Goal: Task Accomplishment & Management: Manage account settings

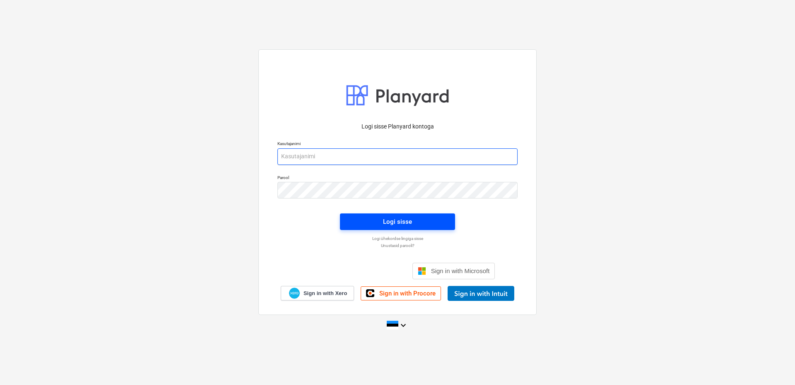
type input "[EMAIL_ADDRESS][DOMAIN_NAME]"
click at [412, 218] on span "Logi sisse" at bounding box center [397, 221] width 95 height 11
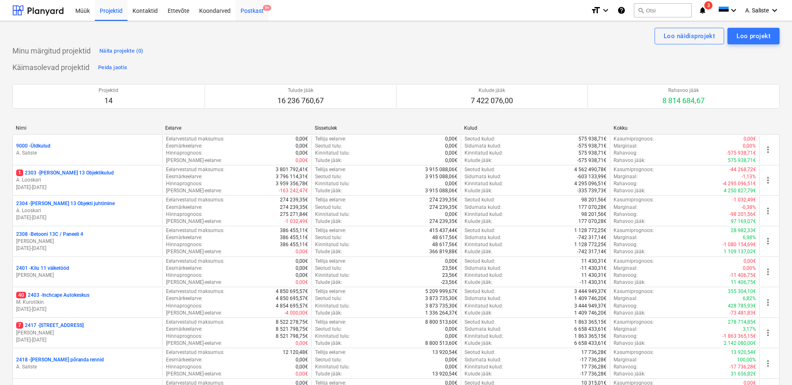
click at [252, 7] on div "Postkast 9+" at bounding box center [252, 10] width 33 height 21
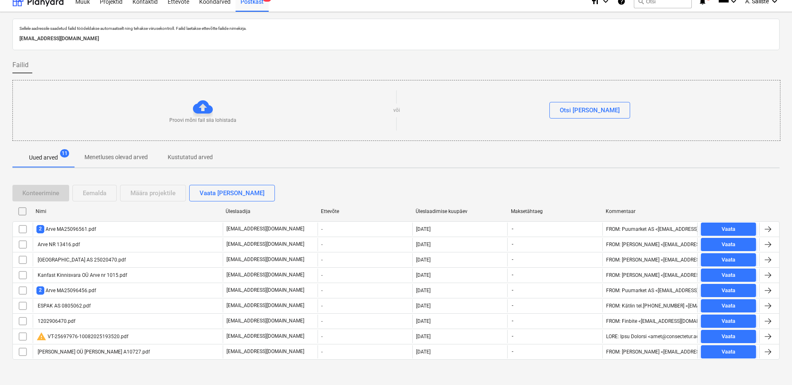
scroll to position [14, 0]
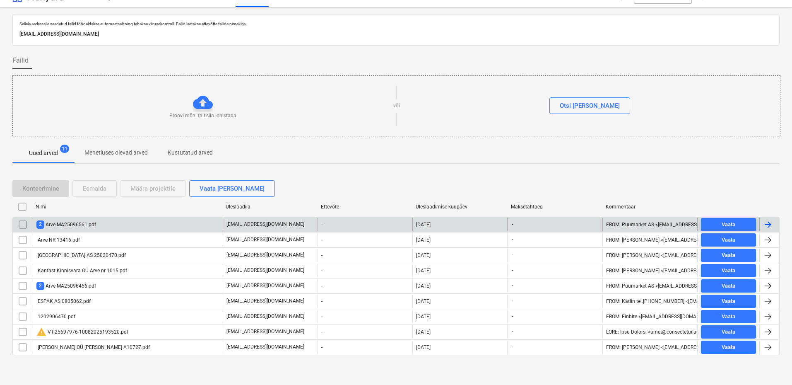
click at [67, 223] on div "2 Arve MA25096561.pdf" at bounding box center [66, 224] width 60 height 8
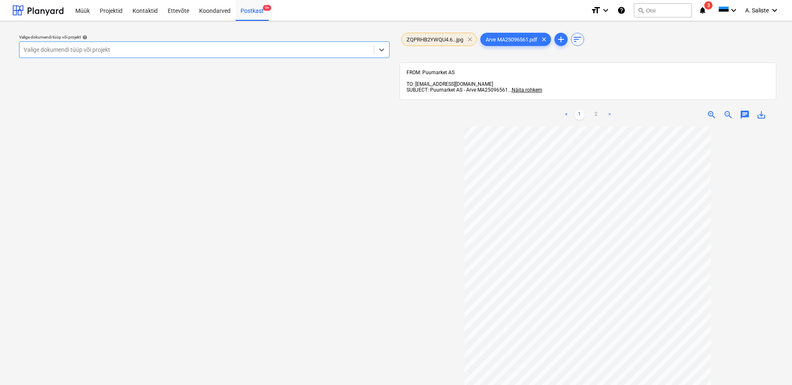
click at [471, 38] on span "clear" at bounding box center [470, 39] width 10 height 10
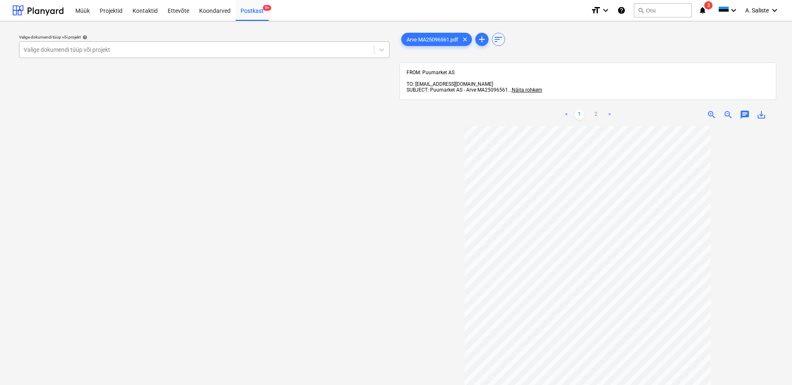
click at [340, 48] on div at bounding box center [197, 50] width 346 height 8
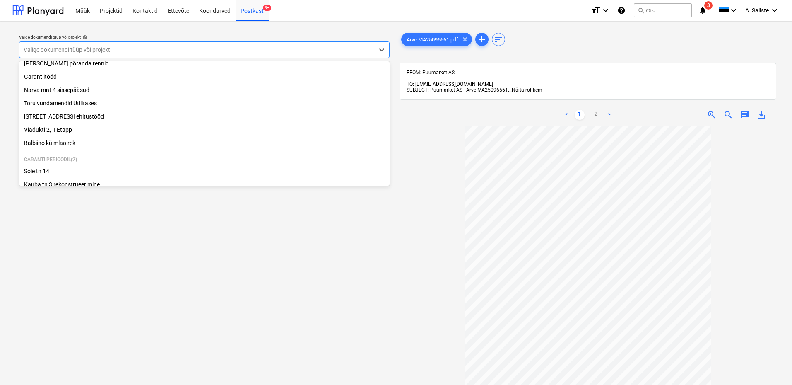
scroll to position [155, 0]
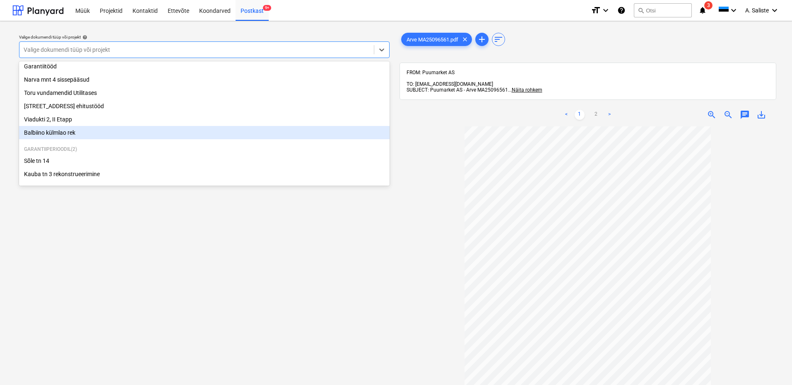
click at [57, 130] on div "Balbiino külmlao rek" at bounding box center [204, 132] width 371 height 13
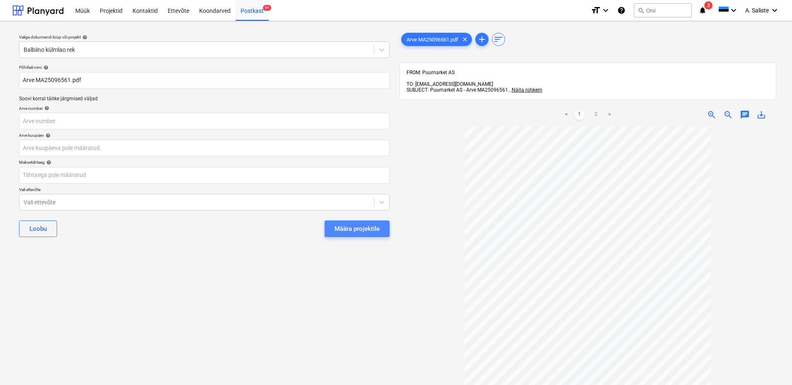
click at [371, 226] on div "Määra projektile" at bounding box center [357, 228] width 45 height 11
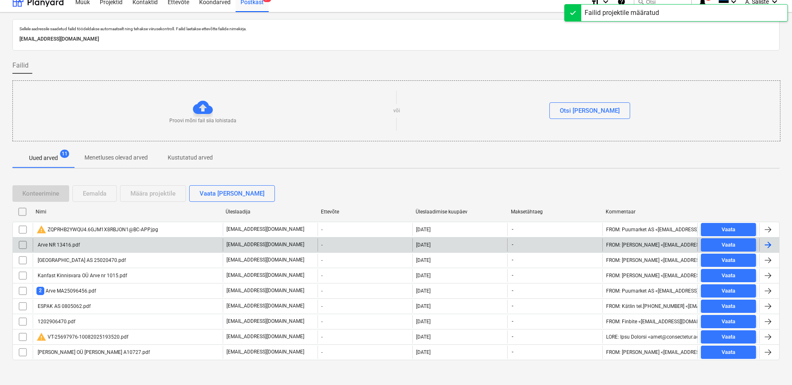
scroll to position [14, 0]
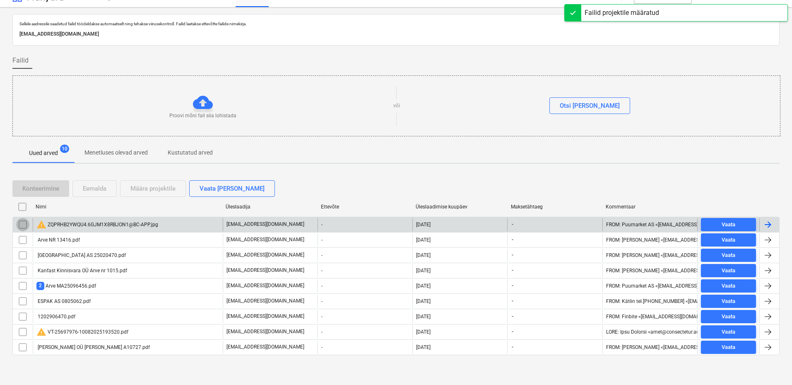
click at [23, 222] on input "checkbox" at bounding box center [22, 224] width 13 height 13
click at [87, 190] on div "Eemalda" at bounding box center [95, 188] width 24 height 11
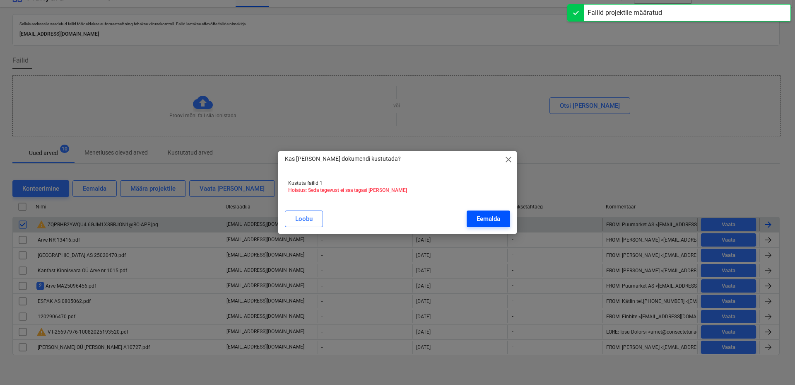
click at [482, 216] on div "Eemalda" at bounding box center [489, 218] width 24 height 11
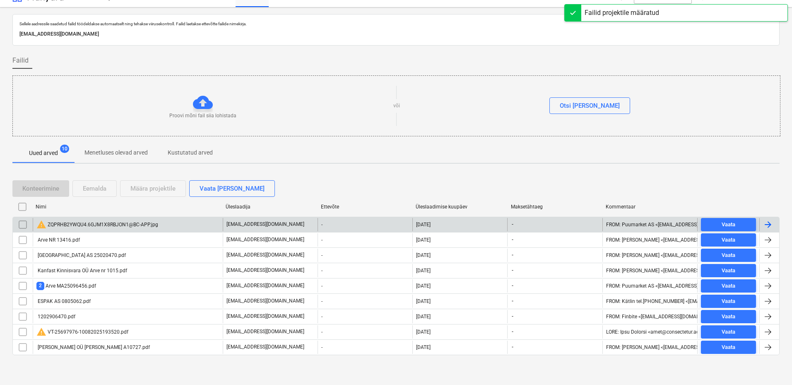
scroll to position [0, 0]
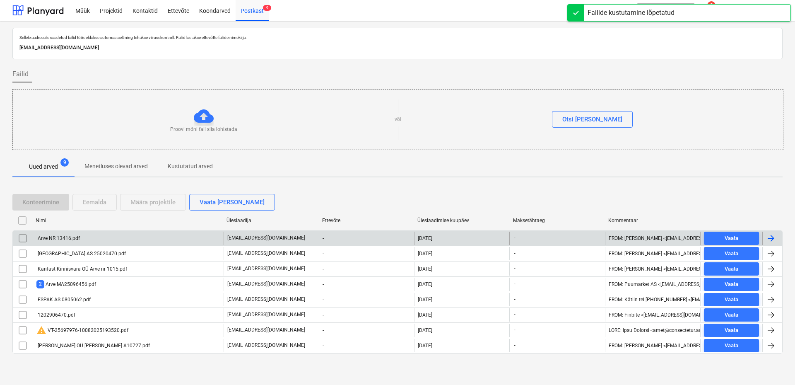
click at [129, 242] on div "Arve NR 13416.pdf" at bounding box center [128, 237] width 191 height 13
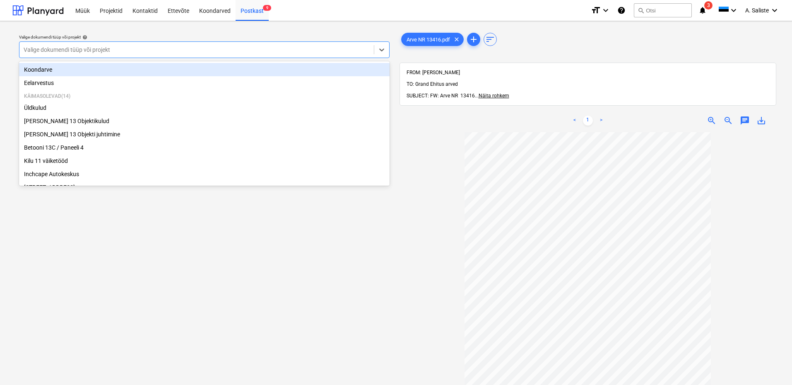
click at [317, 52] on div at bounding box center [197, 50] width 346 height 8
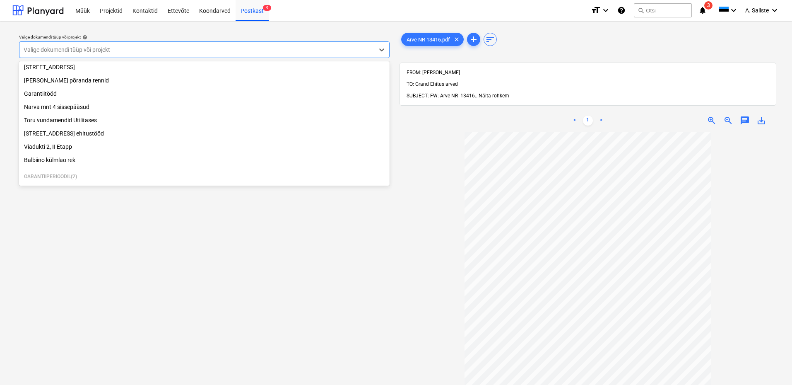
scroll to position [155, 0]
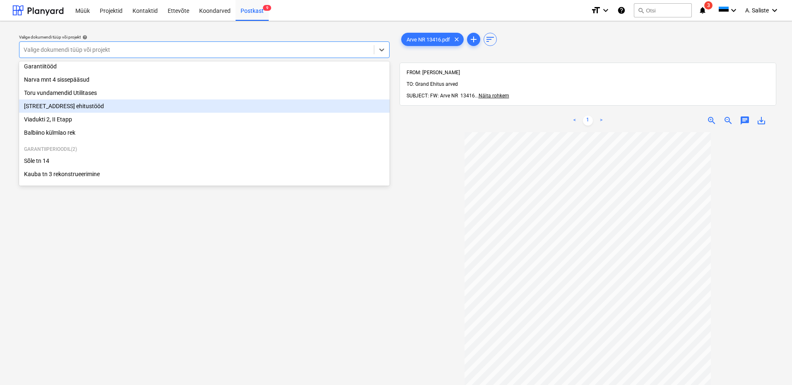
click at [78, 107] on div "[STREET_ADDRESS] ehitustööd" at bounding box center [204, 105] width 371 height 13
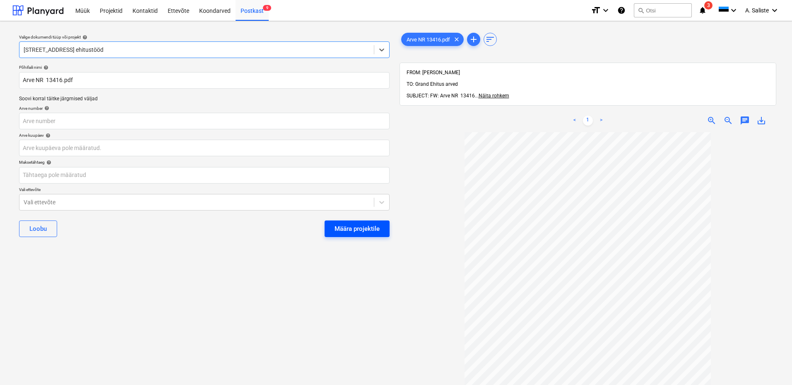
click at [376, 225] on div "Määra projektile" at bounding box center [357, 228] width 45 height 11
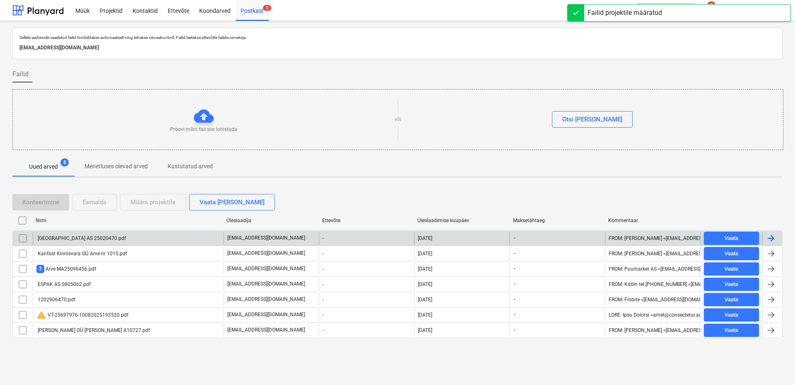
click at [85, 231] on div "[GEOGRAPHIC_DATA] AS 25020470.pdf" at bounding box center [128, 237] width 191 height 13
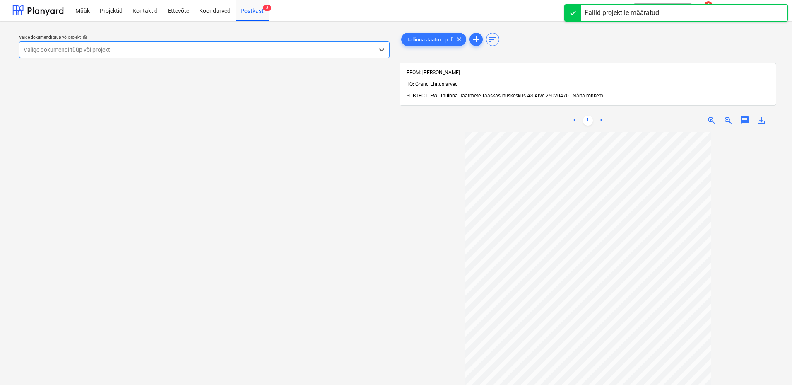
click at [338, 42] on div "Valige dokumendi tüüp või projekt" at bounding box center [204, 49] width 371 height 17
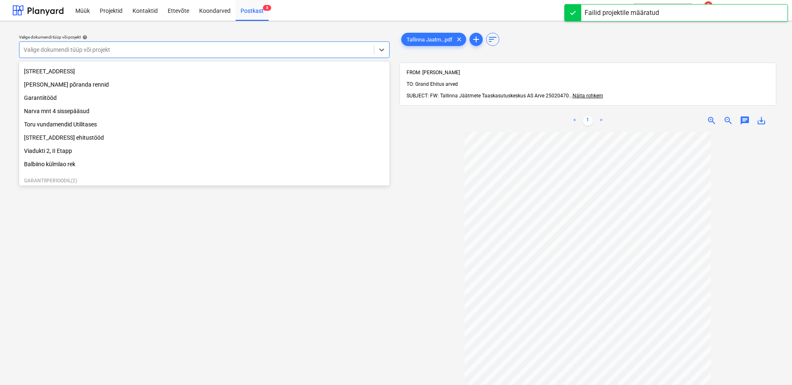
scroll to position [155, 0]
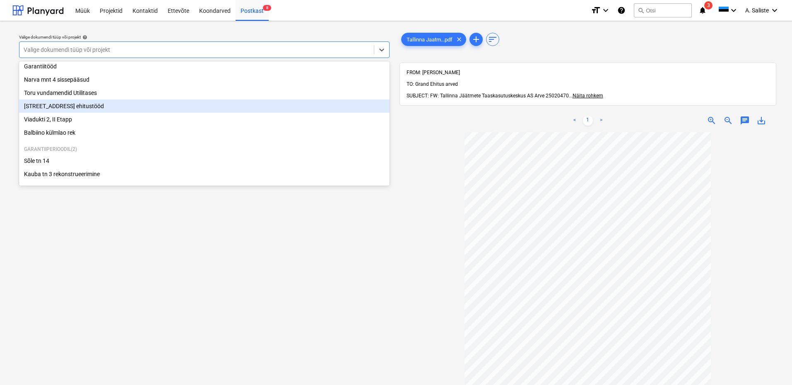
click at [71, 104] on div "[STREET_ADDRESS] ehitustööd" at bounding box center [204, 105] width 371 height 13
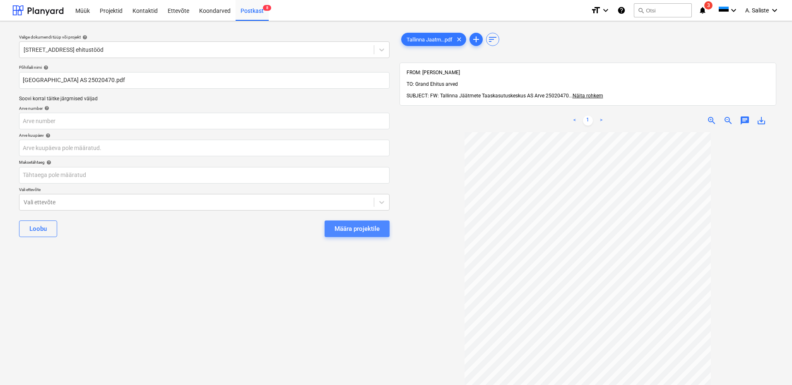
click at [346, 229] on div "Määra projektile" at bounding box center [357, 228] width 45 height 11
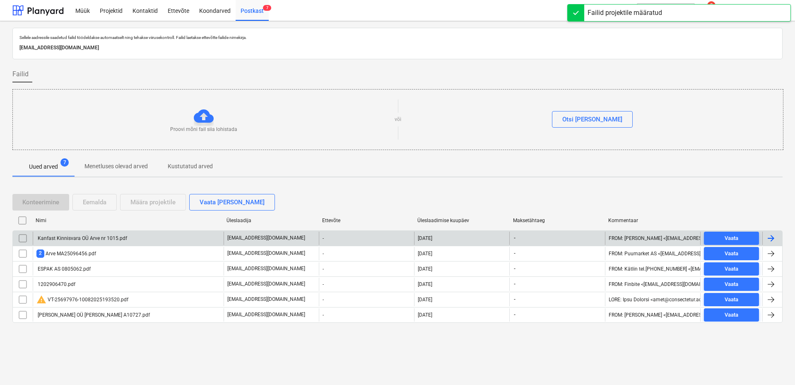
click at [112, 238] on div "Kanfast Kinnisvara OÜ Arve nr 1015.pdf" at bounding box center [81, 238] width 91 height 6
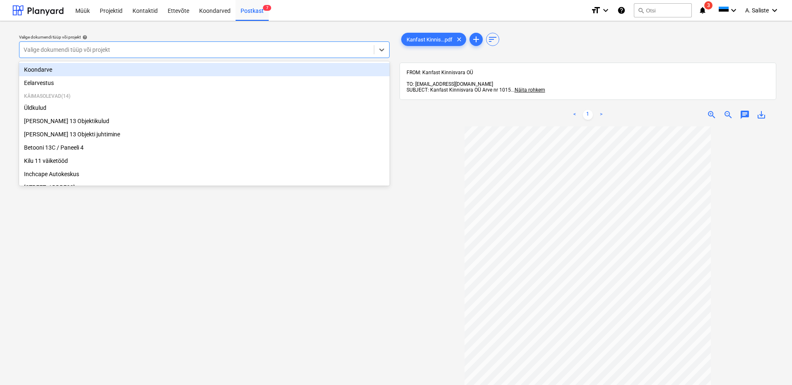
click at [294, 57] on div "Valige dokumendi tüüp või projekt" at bounding box center [204, 49] width 371 height 17
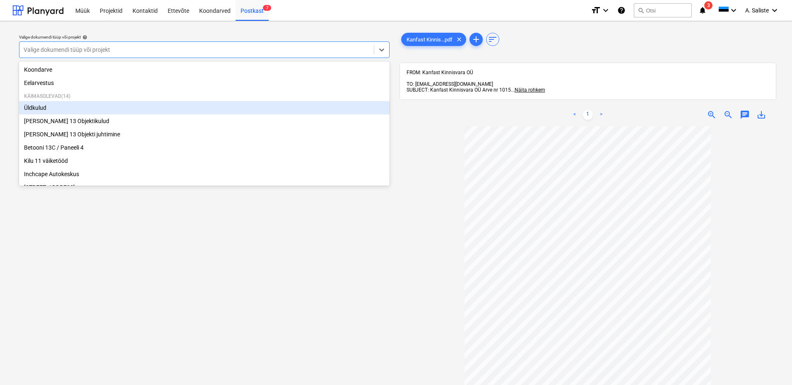
click at [48, 106] on div "Üldkulud" at bounding box center [204, 107] width 371 height 13
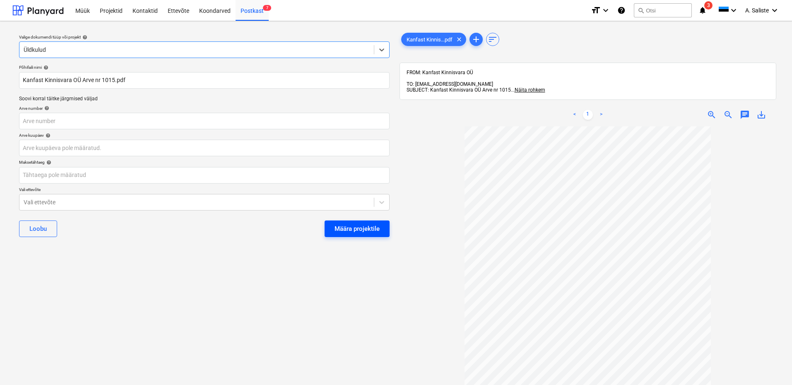
click at [342, 227] on div "Määra projektile" at bounding box center [357, 228] width 45 height 11
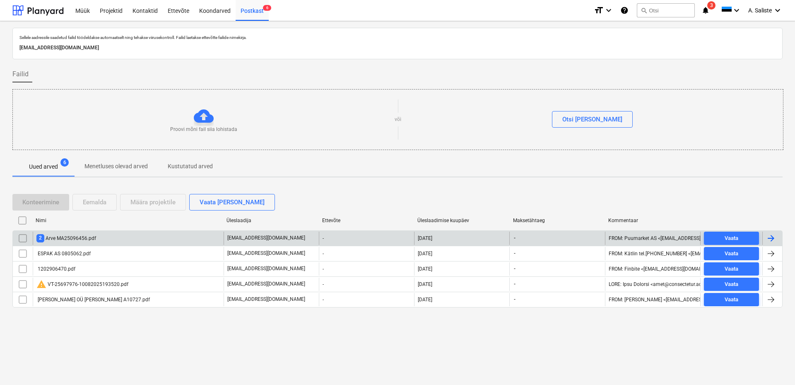
click at [86, 240] on div "2 Arve MA25096456.pdf" at bounding box center [66, 238] width 60 height 8
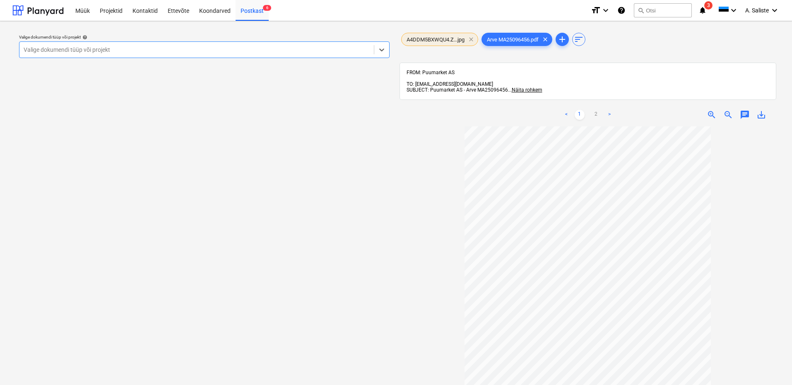
click at [469, 39] on span "clear" at bounding box center [471, 39] width 10 height 10
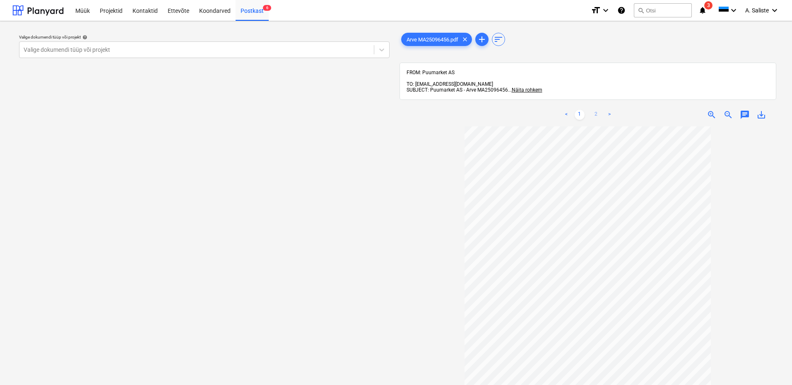
click at [596, 110] on link "2" at bounding box center [596, 115] width 10 height 10
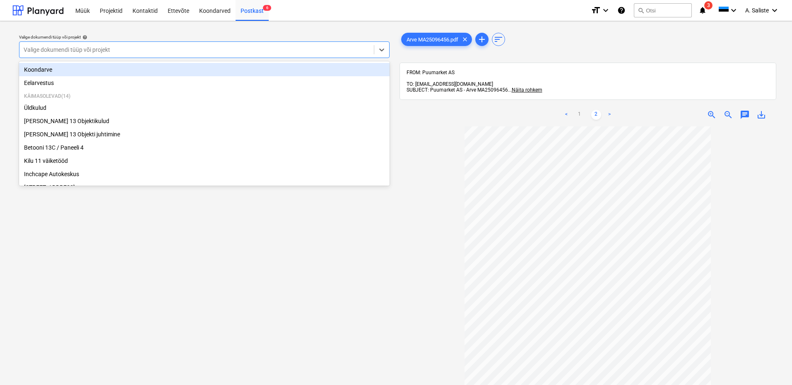
click at [296, 51] on div at bounding box center [197, 50] width 346 height 8
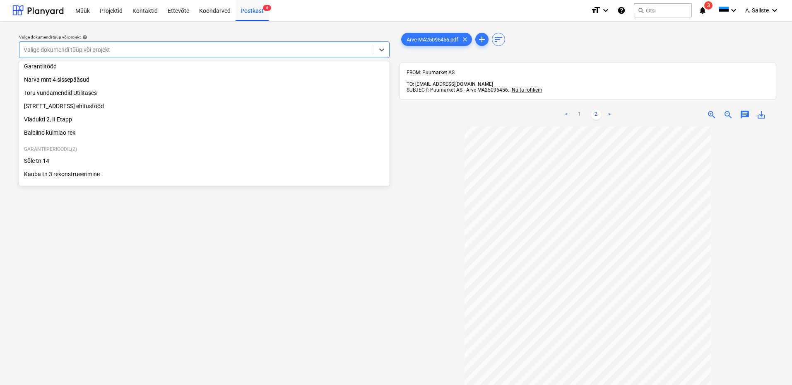
scroll to position [155, 0]
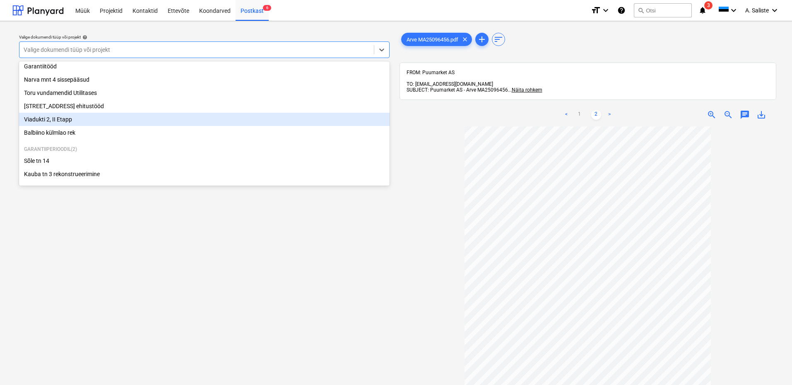
click at [70, 120] on div "Viadukti 2, II Etapp" at bounding box center [204, 119] width 371 height 13
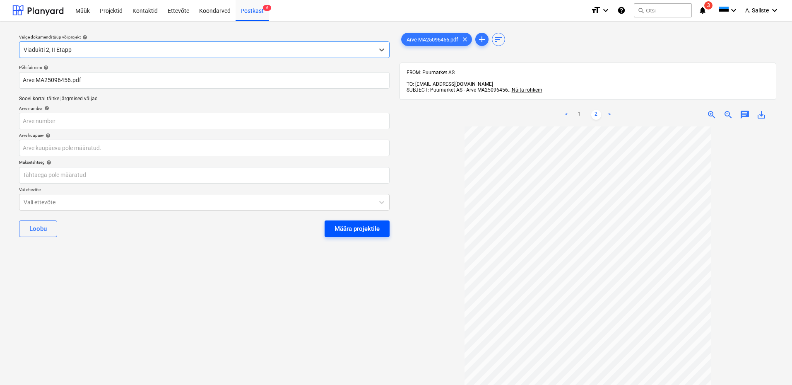
click at [359, 230] on div "Määra projektile" at bounding box center [357, 228] width 45 height 11
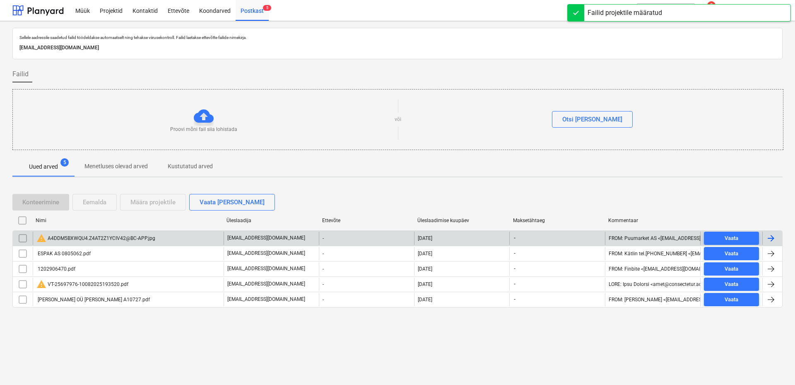
click at [24, 237] on input "checkbox" at bounding box center [22, 237] width 13 height 13
click at [108, 199] on button "Eemalda" at bounding box center [94, 202] width 44 height 17
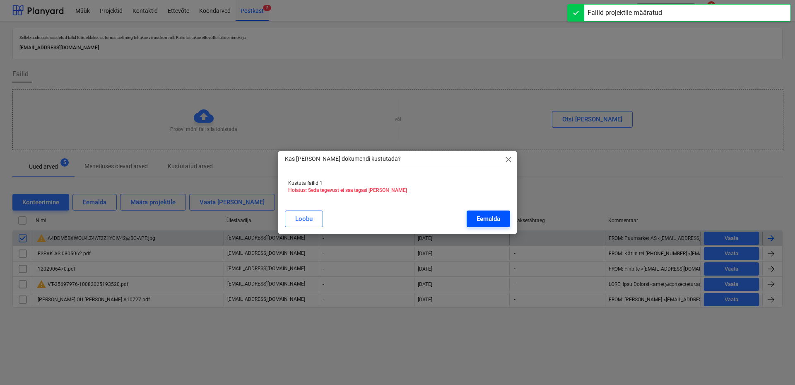
click at [490, 217] on div "Eemalda" at bounding box center [489, 218] width 24 height 11
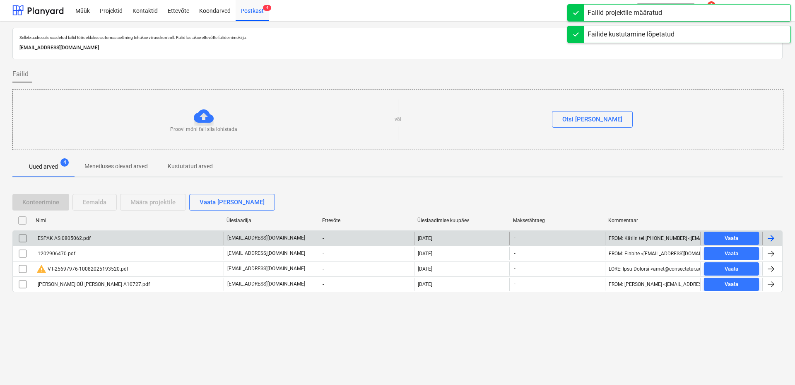
click at [70, 239] on div "ESPAK AS 0805062.pdf" at bounding box center [63, 238] width 54 height 6
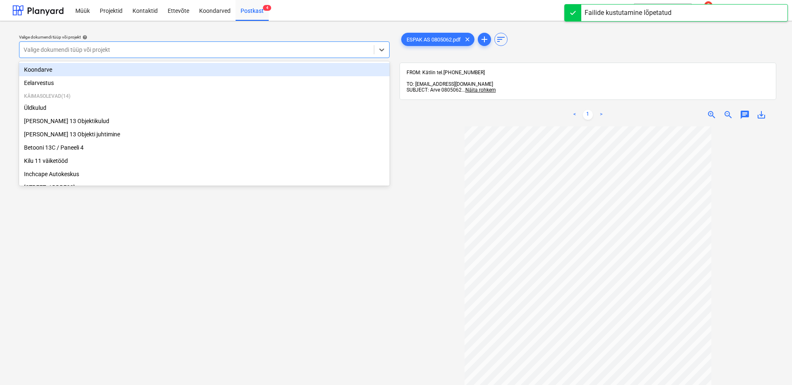
click at [328, 48] on div at bounding box center [197, 50] width 346 height 8
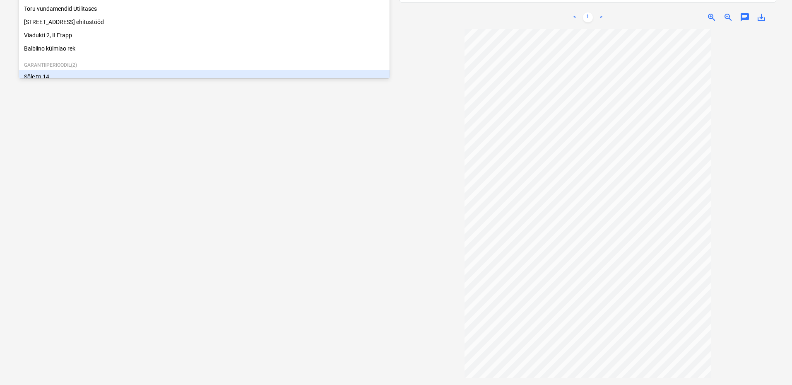
scroll to position [113, 0]
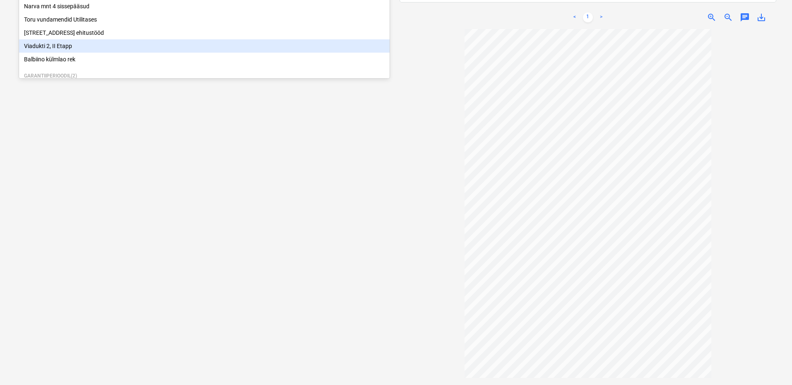
click at [77, 53] on div "Viadukti 2, II Etapp" at bounding box center [204, 45] width 371 height 13
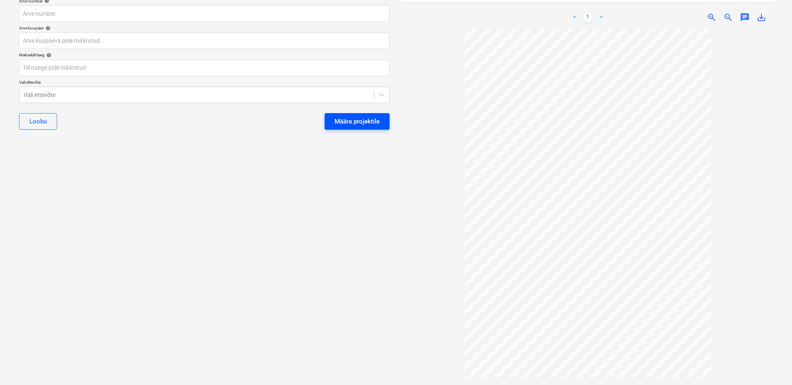
click at [364, 122] on div "Määra projektile" at bounding box center [357, 121] width 45 height 11
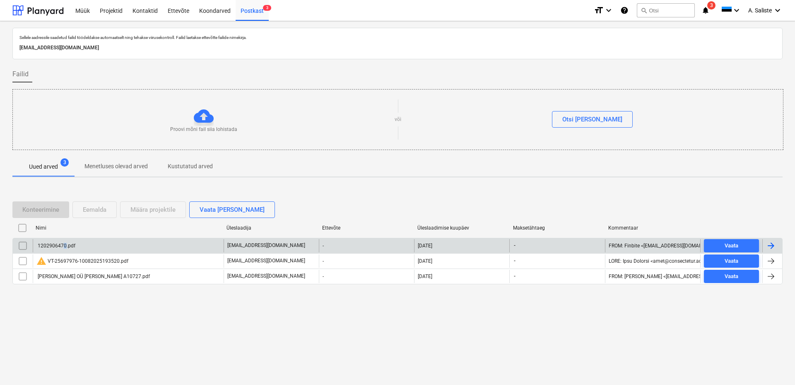
click at [64, 242] on div "1202906470.pdf" at bounding box center [128, 245] width 191 height 13
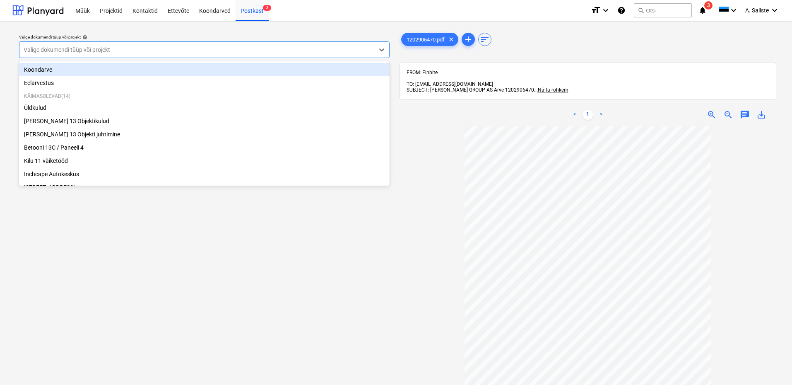
click at [289, 50] on div at bounding box center [197, 50] width 346 height 8
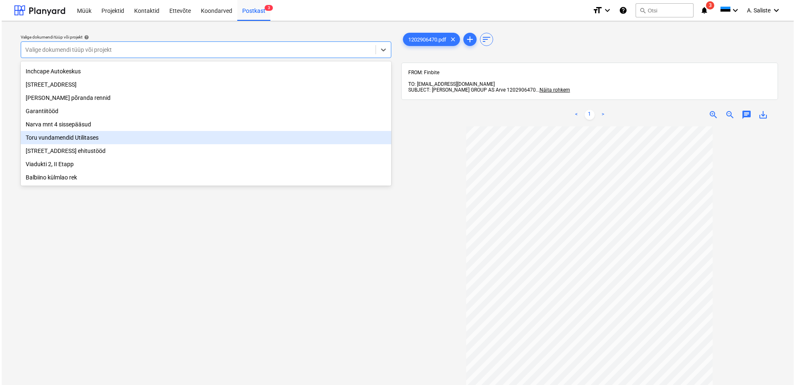
scroll to position [155, 0]
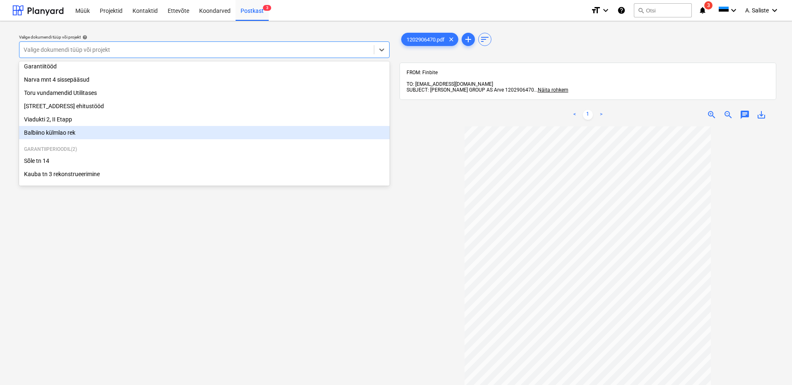
click at [42, 129] on div "Balbiino külmlao rek" at bounding box center [204, 132] width 371 height 13
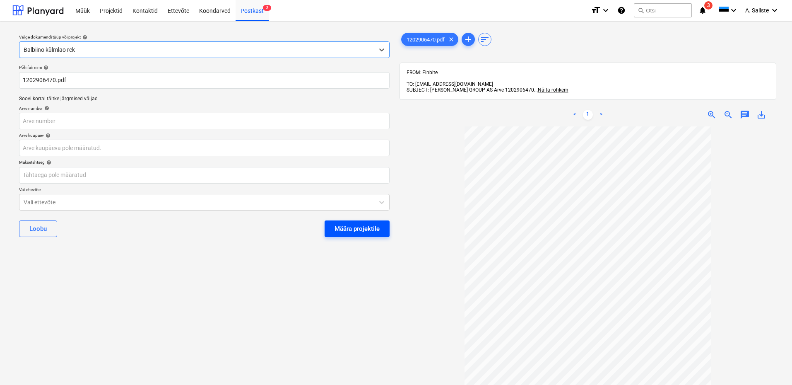
click at [378, 234] on div "Määra projektile" at bounding box center [357, 228] width 45 height 11
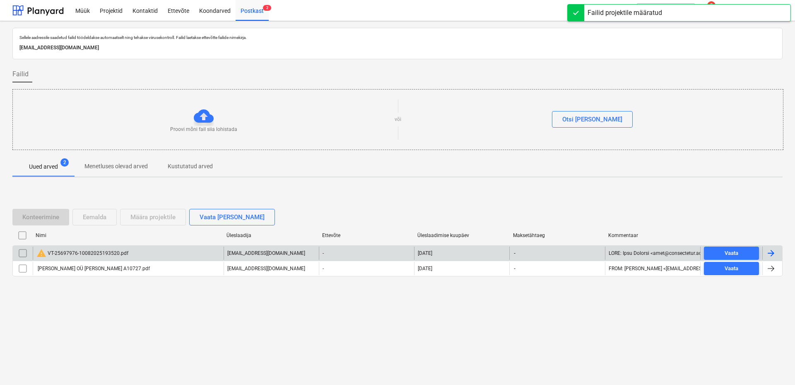
click at [79, 257] on div "warning VT-25697976-10082025193520.pdf" at bounding box center [82, 253] width 92 height 10
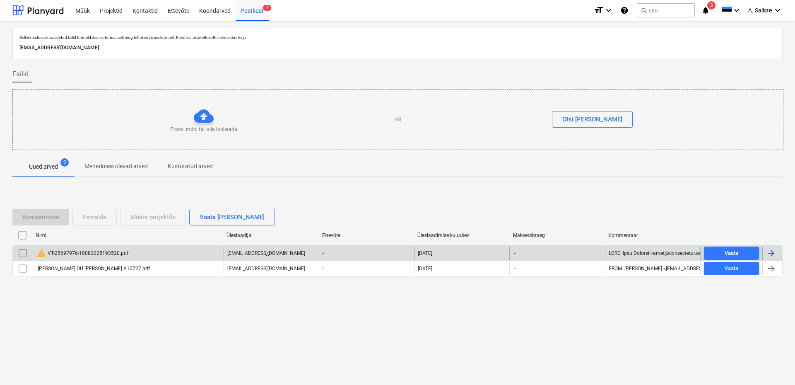
click at [21, 255] on input "checkbox" at bounding box center [22, 252] width 13 height 13
click at [94, 219] on div "Eemalda" at bounding box center [95, 217] width 24 height 11
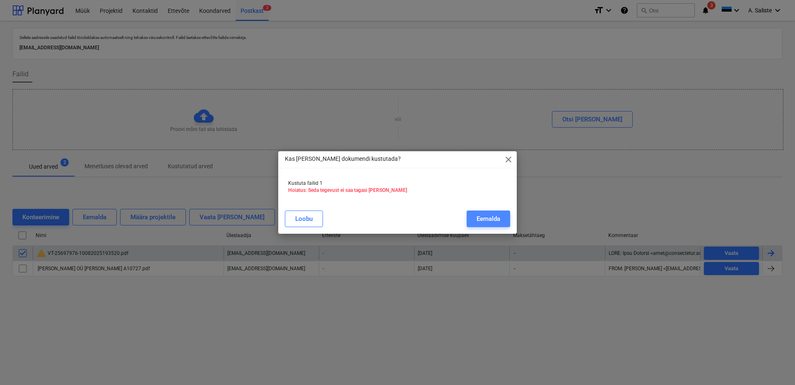
click at [501, 219] on button "Eemalda" at bounding box center [488, 218] width 43 height 17
